Goal: Transaction & Acquisition: Purchase product/service

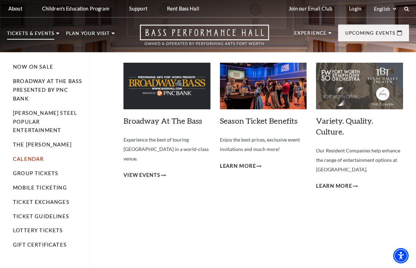
click at [25, 156] on link "Calendar" at bounding box center [28, 159] width 31 height 6
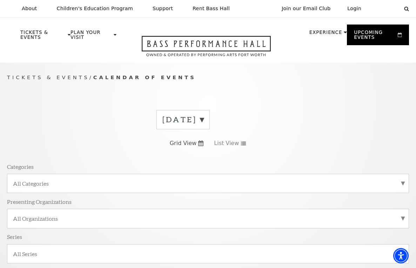
scroll to position [63, 0]
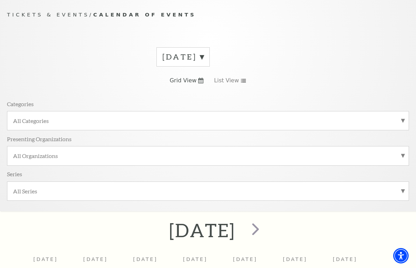
click at [162, 62] on label "[DATE]" at bounding box center [182, 57] width 41 height 11
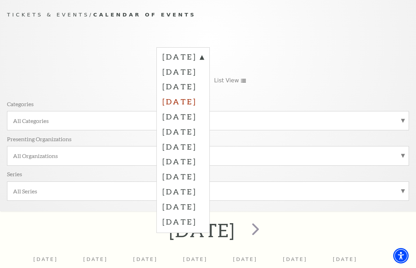
click at [162, 105] on label "[DATE]" at bounding box center [182, 101] width 41 height 15
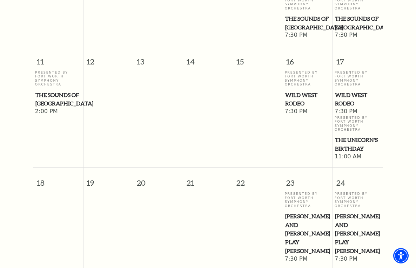
scroll to position [431, 0]
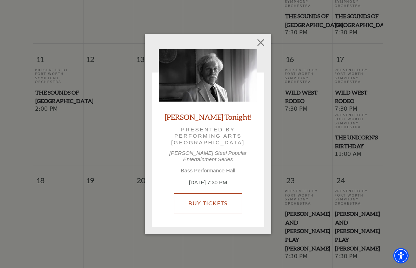
click at [200, 200] on link "Buy Tickets" at bounding box center [208, 204] width 68 height 20
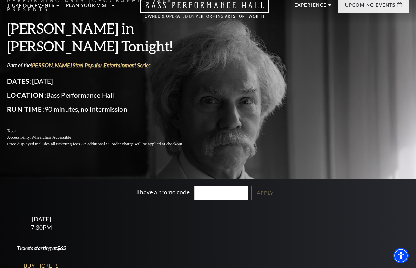
scroll to position [86, 0]
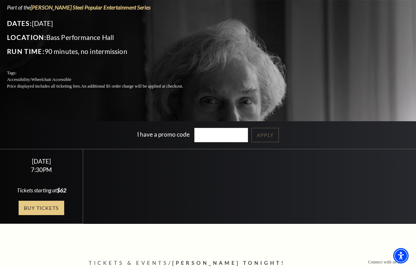
click at [23, 205] on link "Buy Tickets" at bounding box center [42, 208] width 46 height 14
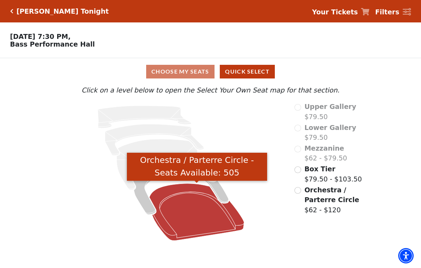
click at [193, 214] on icon "Orchestra / Parterre Circle - Seats Available: 505" at bounding box center [196, 212] width 95 height 57
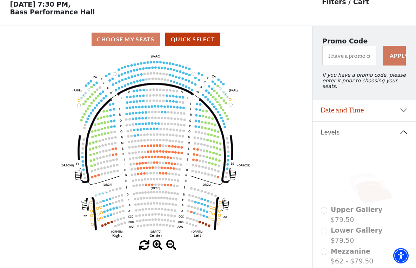
scroll to position [33, 0]
